Goal: Task Accomplishment & Management: Manage account settings

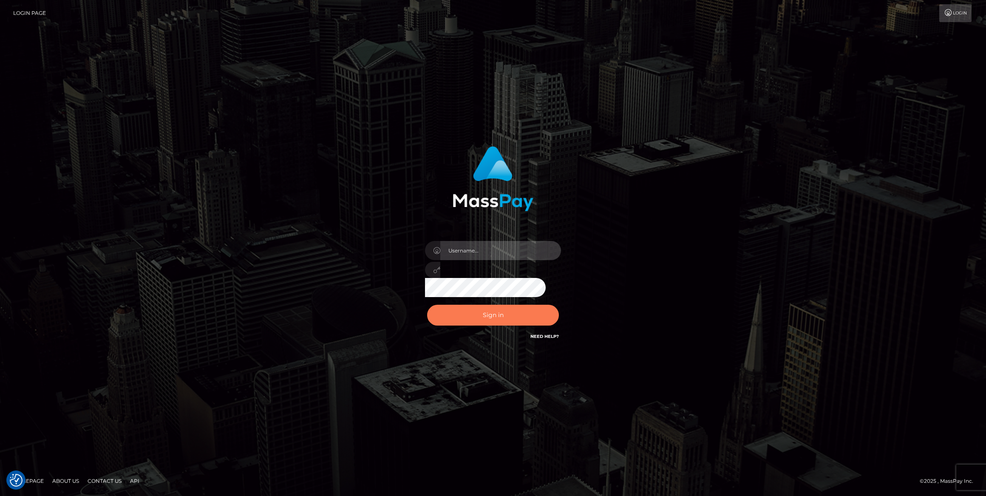
type input "[PERSON_NAME].ace"
click at [523, 312] on button "Sign in" at bounding box center [493, 315] width 132 height 21
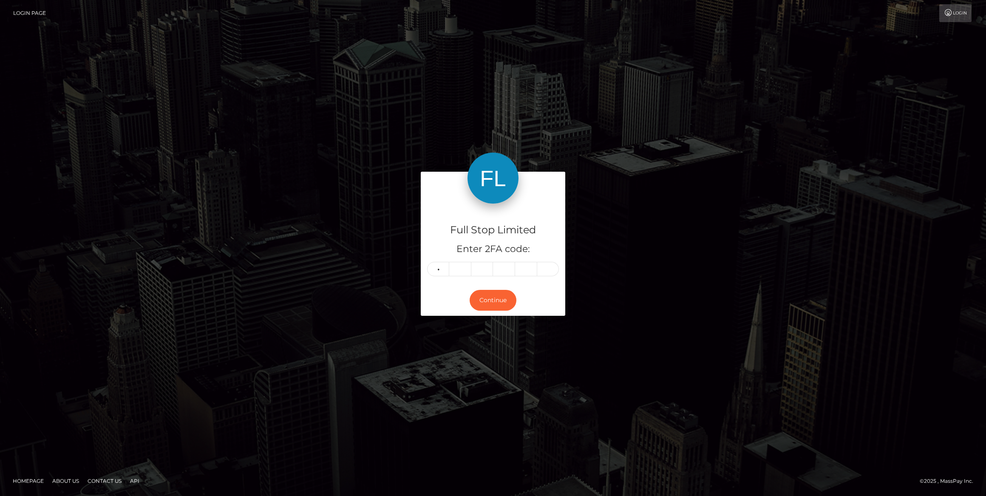
type input "0"
type input "2"
type input "6"
type input "0"
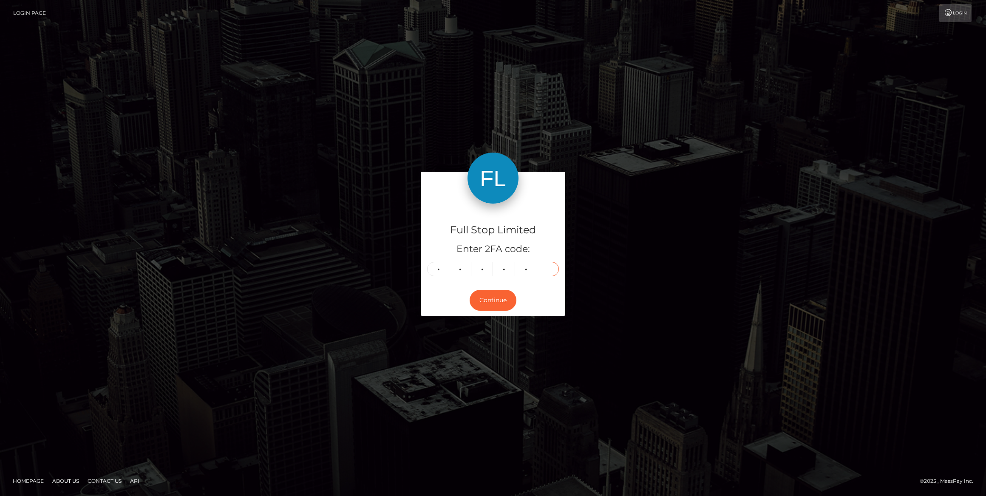
type input "8"
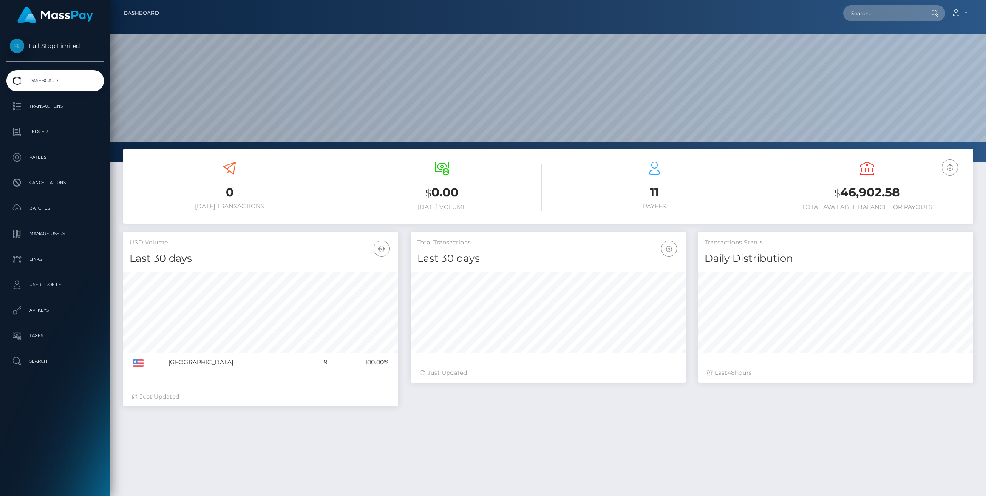
scroll to position [150, 275]
click at [55, 232] on p "Manage Users" at bounding box center [55, 233] width 91 height 13
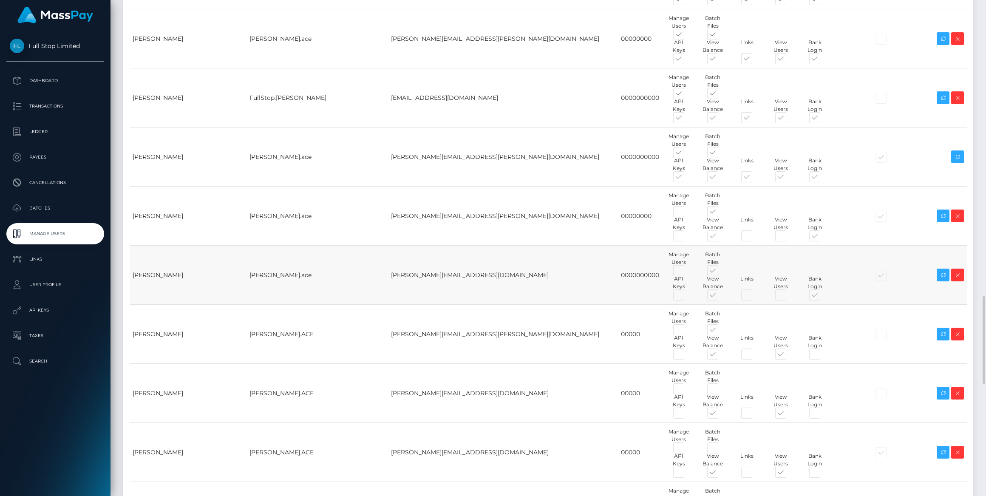
scroll to position [1236, 0]
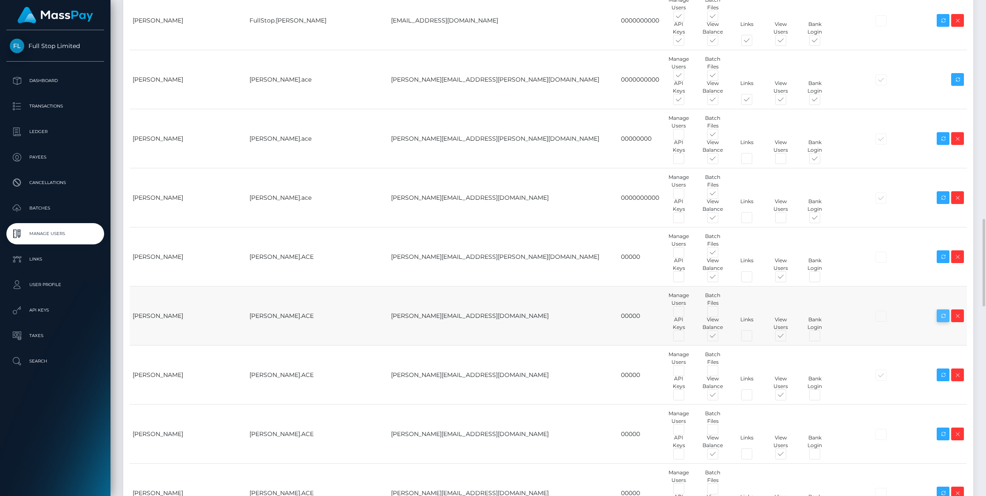
click at [942, 317] on icon at bounding box center [943, 316] width 10 height 11
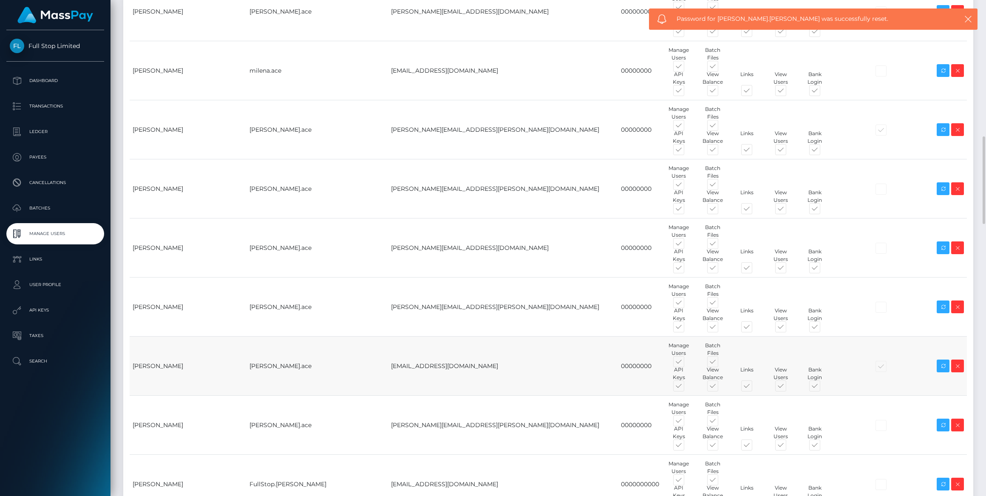
scroll to position [1043, 0]
